Goal: Use online tool/utility: Utilize a website feature to perform a specific function

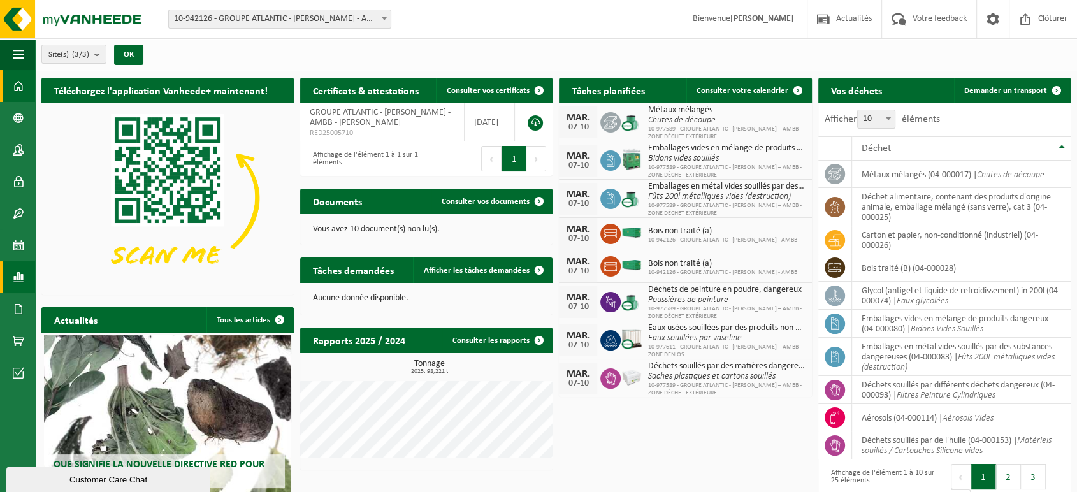
click at [24, 281] on span at bounding box center [18, 277] width 11 height 32
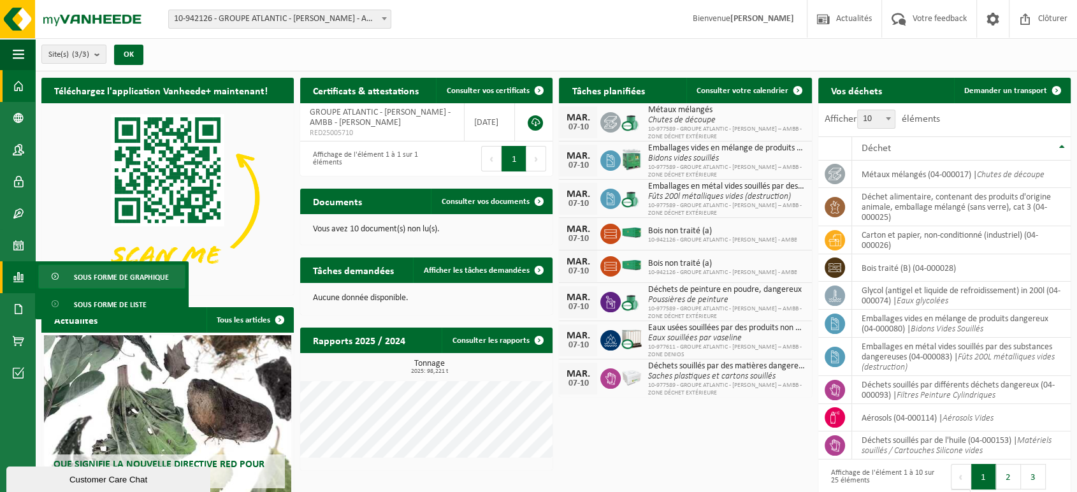
click at [108, 277] on span "Sous forme de graphique" at bounding box center [121, 277] width 95 height 24
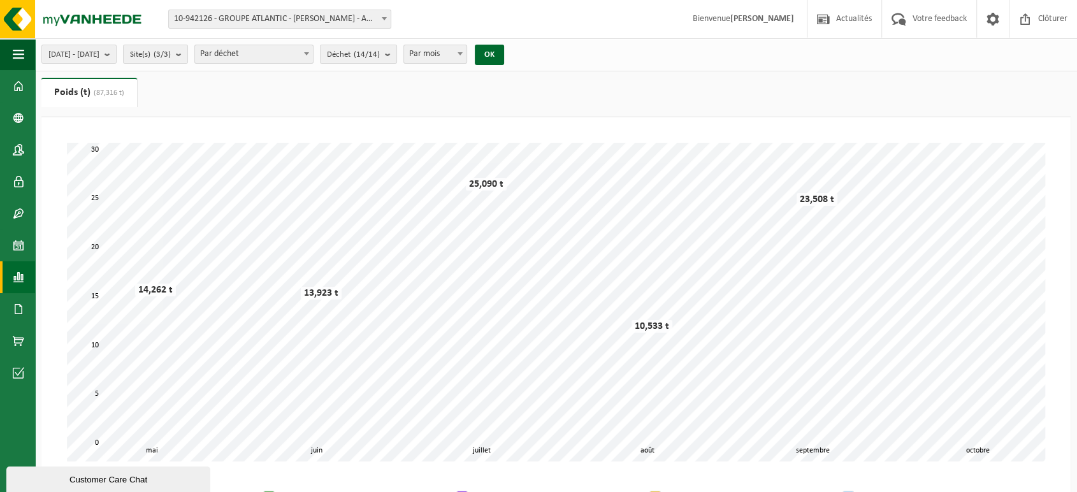
click at [313, 50] on span "Par déchet" at bounding box center [254, 54] width 118 height 18
select select "2"
click at [477, 50] on span "Par mois" at bounding box center [452, 54] width 62 height 18
select select "3"
click at [521, 55] on button "OK" at bounding box center [505, 55] width 29 height 20
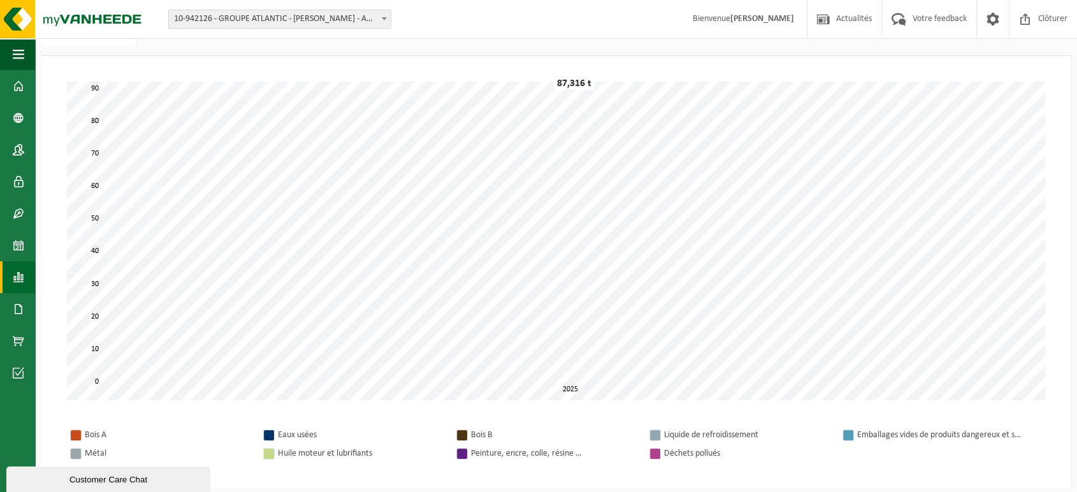
scroll to position [55, 0]
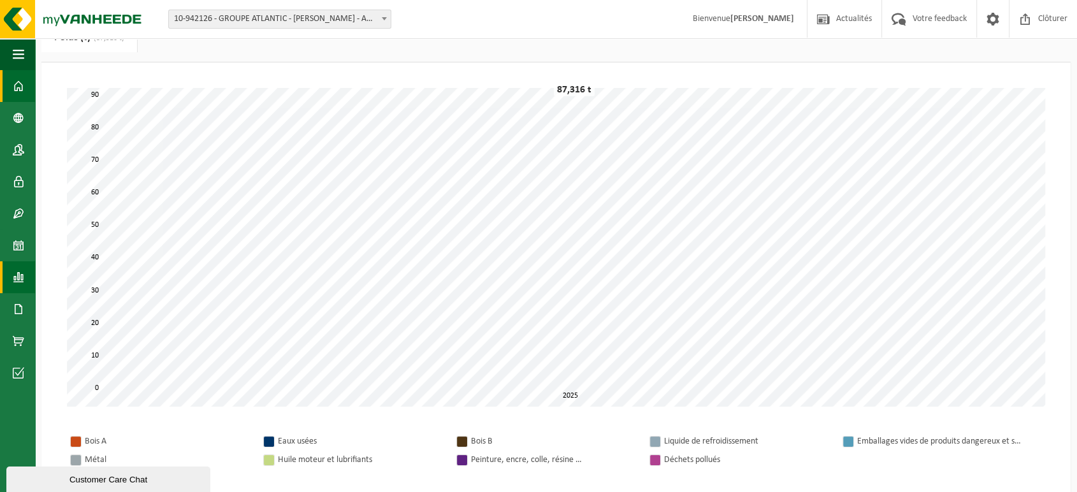
click at [3, 89] on link "Tableau de bord" at bounding box center [17, 86] width 35 height 32
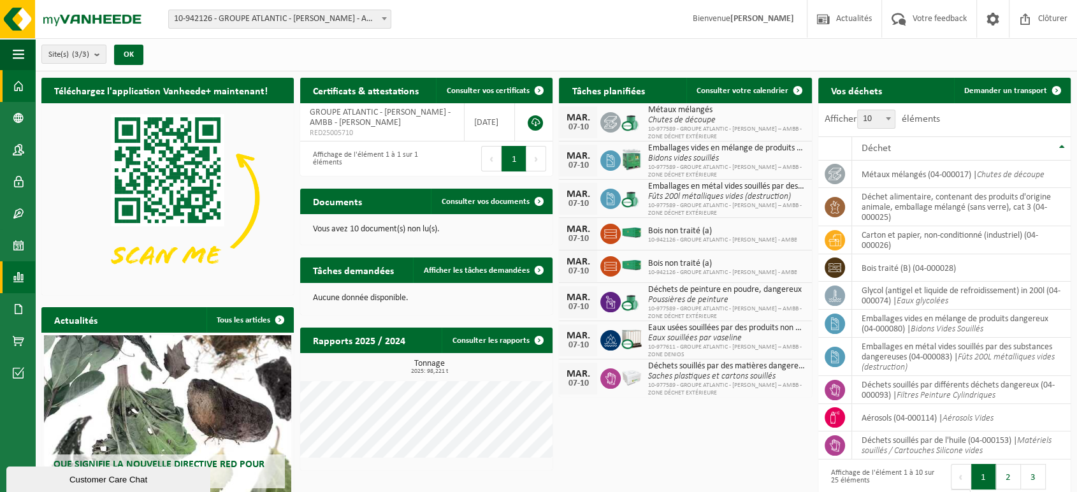
click at [22, 271] on span at bounding box center [18, 277] width 11 height 32
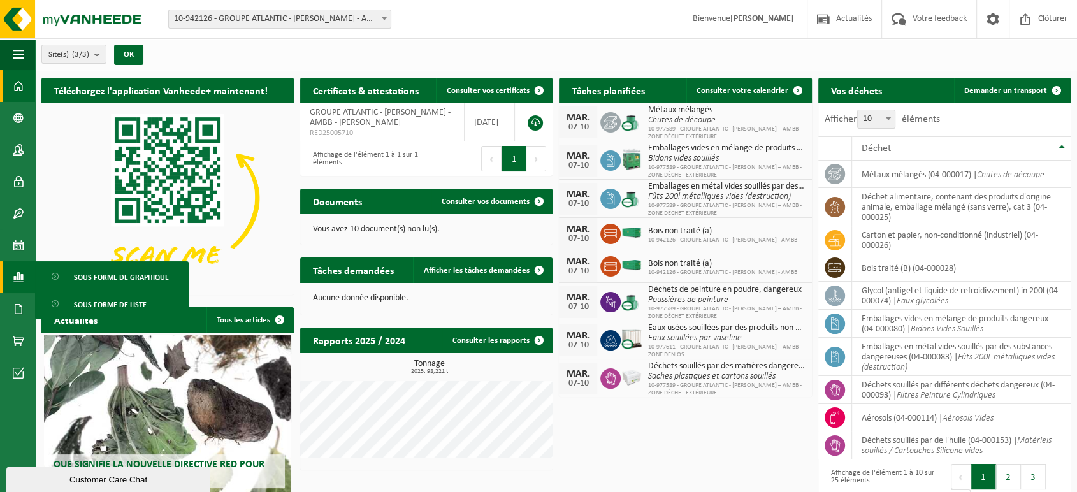
click at [617, 430] on div "Téléchargez l'application Vanheede+ maintenant! Cachez Certificats & attestatio…" at bounding box center [556, 314] width 1036 height 487
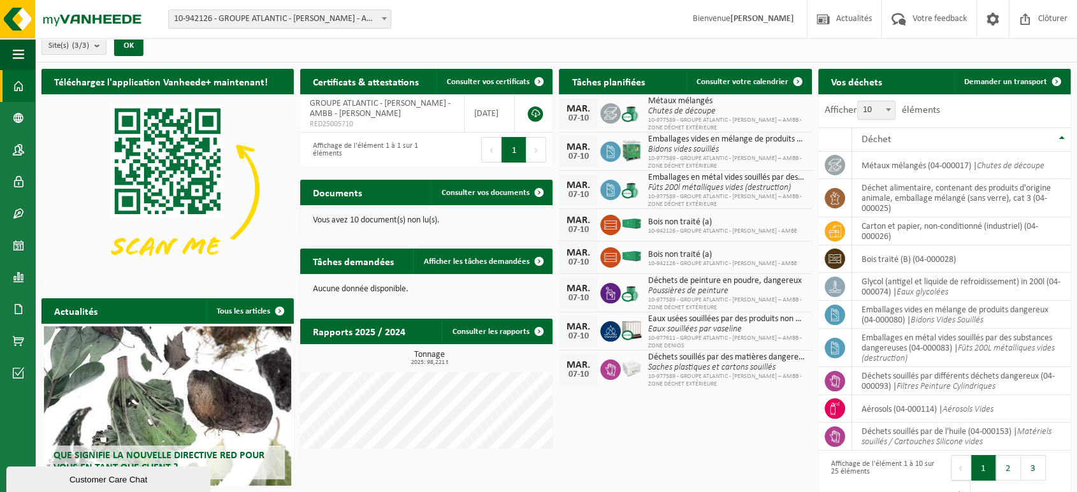
scroll to position [7, 0]
